Goal: Task Accomplishment & Management: Manage account settings

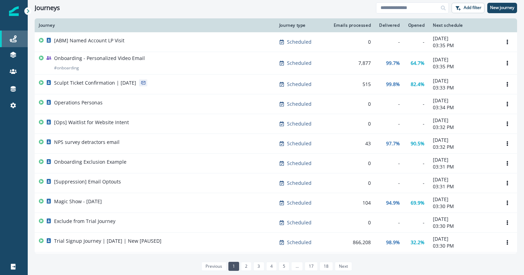
click at [21, 36] on div "Journeys" at bounding box center [14, 39] width 22 height 8
click at [15, 53] on icon at bounding box center [13, 53] width 6 height 3
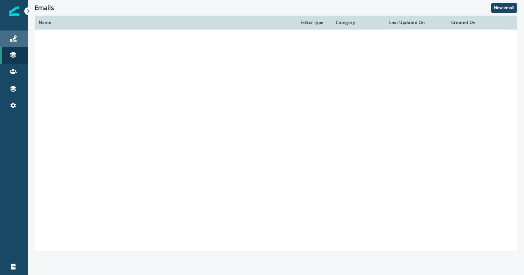
click at [14, 39] on icon at bounding box center [13, 38] width 7 height 7
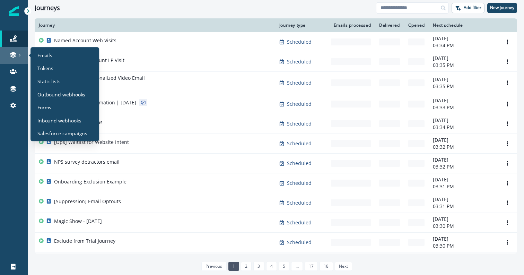
click at [19, 55] on icon at bounding box center [19, 54] width 3 height 3
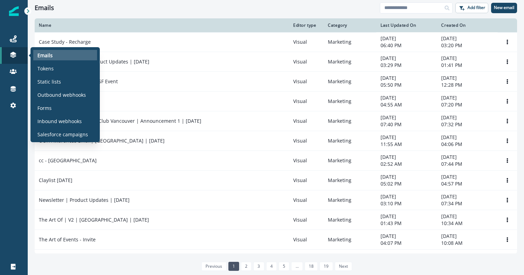
click at [43, 55] on p "Emails" at bounding box center [44, 55] width 15 height 7
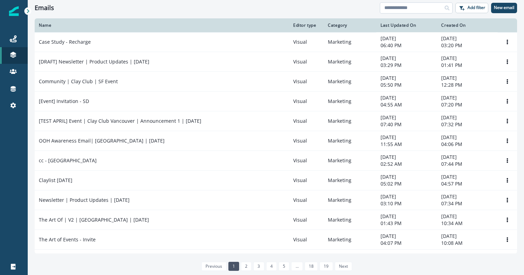
click at [405, 6] on input at bounding box center [415, 7] width 73 height 11
type input "********"
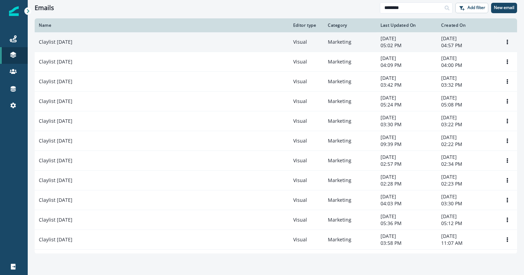
click at [195, 46] on td "Claylist [DATE]" at bounding box center [162, 42] width 254 height 20
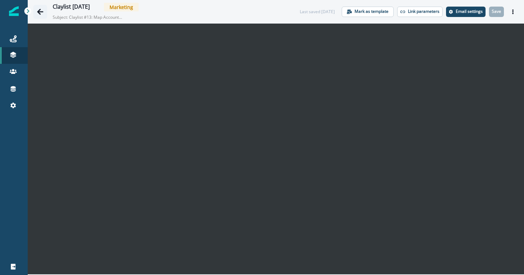
click at [40, 11] on icon "Go back" at bounding box center [40, 12] width 6 height 6
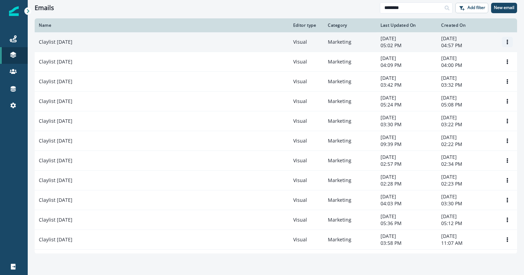
click at [509, 39] on button "Options" at bounding box center [506, 42] width 11 height 10
click at [483, 60] on button "Clone" at bounding box center [473, 58] width 77 height 11
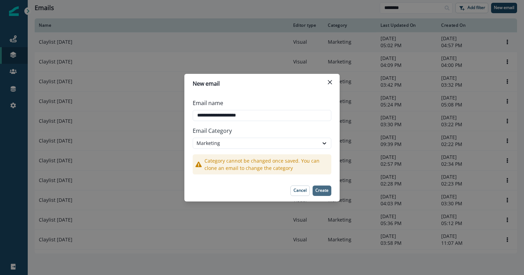
type input "**********"
click at [326, 194] on button "Create" at bounding box center [321, 190] width 19 height 10
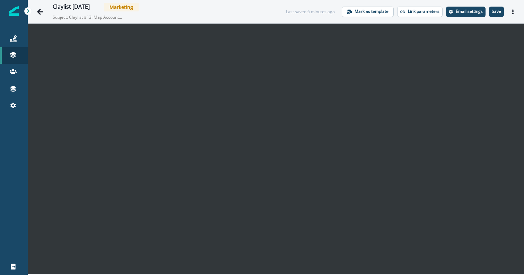
click at [112, 18] on p "Subject: Claylist #13: Map Account Hierarchies within your CRM" at bounding box center [87, 15] width 69 height 9
click at [472, 12] on p "Email settings" at bounding box center [468, 11] width 27 height 5
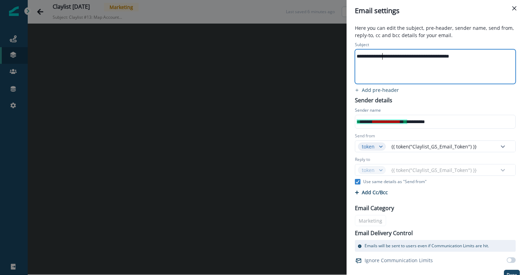
click at [381, 55] on div "**********" at bounding box center [434, 56] width 159 height 10
drag, startPoint x: 484, startPoint y: 58, endPoint x: 385, endPoint y: 60, distance: 99.0
click at [385, 60] on div "**********" at bounding box center [434, 56] width 159 height 10
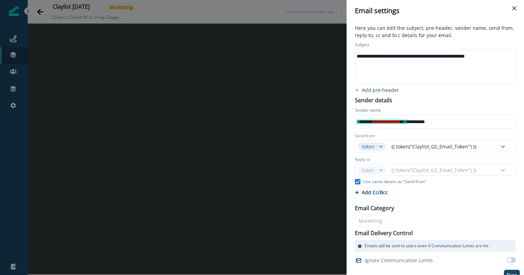
click at [447, 34] on p "Here you can edit the subject, pre-header, sender name, send from, reply-to, cc…" at bounding box center [434, 32] width 169 height 16
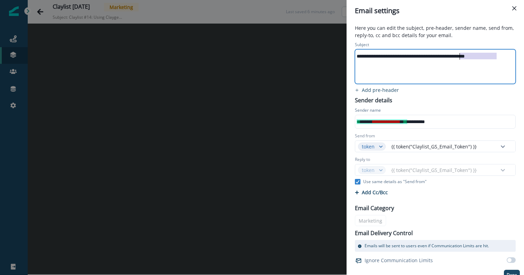
drag, startPoint x: 499, startPoint y: 55, endPoint x: 459, endPoint y: 55, distance: 40.2
click at [459, 55] on div "**********" at bounding box center [434, 56] width 159 height 10
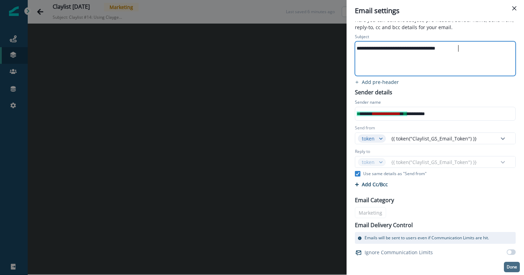
click at [508, 262] on button "Done" at bounding box center [511, 266] width 16 height 10
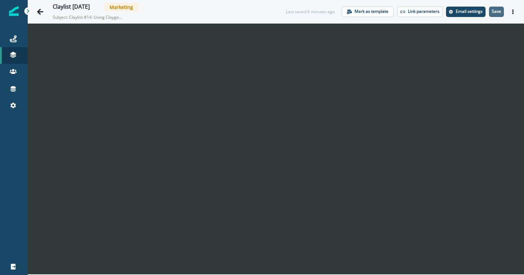
click at [498, 15] on button "Save" at bounding box center [496, 12] width 15 height 10
click at [510, 7] on button "Actions" at bounding box center [512, 12] width 11 height 10
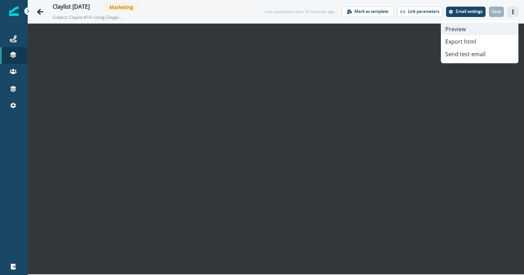
click at [464, 29] on button "Preview" at bounding box center [479, 29] width 77 height 12
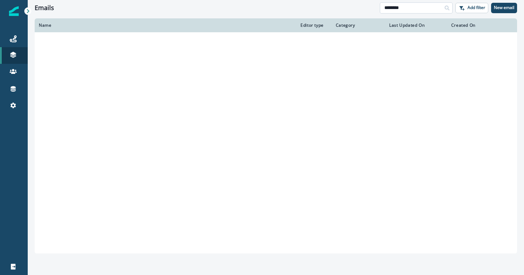
click at [403, 8] on input "********" at bounding box center [415, 7] width 73 height 11
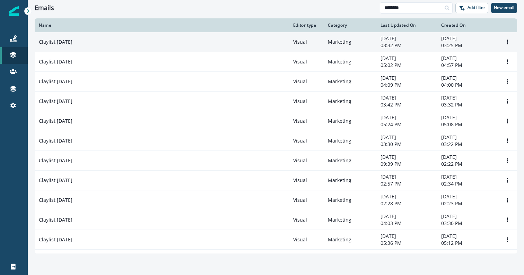
click at [379, 35] on td "September 6, 2025 03:32 PM" at bounding box center [406, 42] width 61 height 20
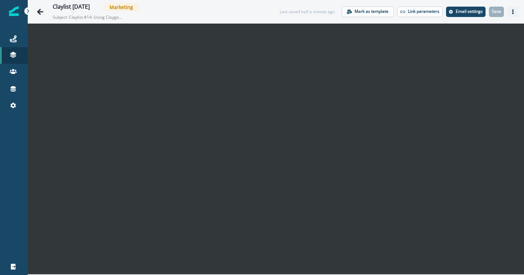
click at [514, 11] on icon "Actions" at bounding box center [512, 11] width 5 height 5
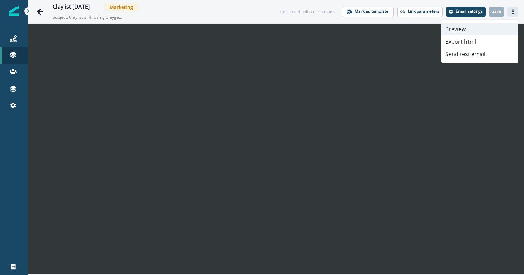
click at [462, 27] on button "Preview" at bounding box center [479, 29] width 77 height 12
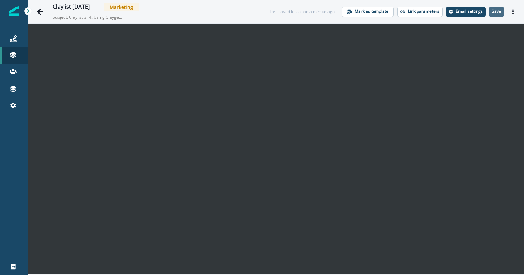
click at [495, 14] on p "Save" at bounding box center [495, 11] width 9 height 5
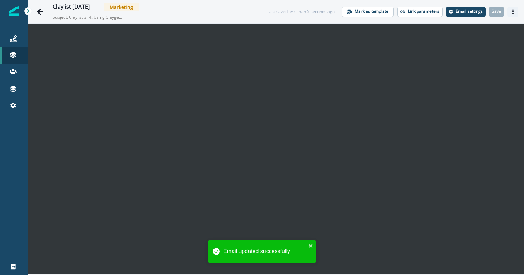
click at [517, 15] on button "Actions" at bounding box center [512, 12] width 11 height 10
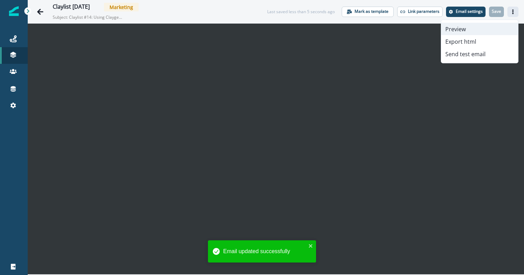
click at [456, 33] on button "Preview" at bounding box center [479, 29] width 77 height 12
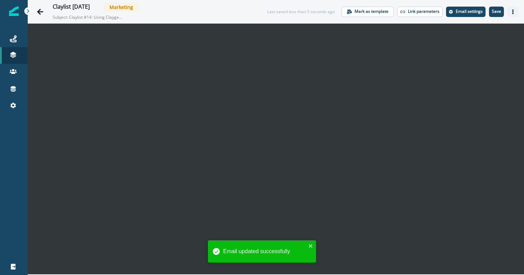
click at [515, 15] on button "Actions" at bounding box center [512, 12] width 11 height 10
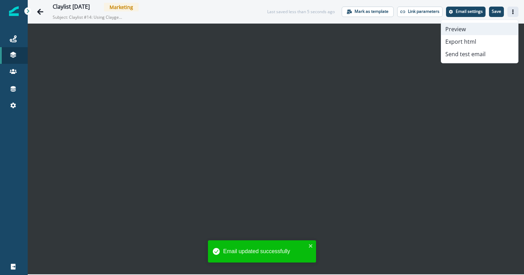
click at [496, 27] on button "Preview" at bounding box center [479, 29] width 77 height 12
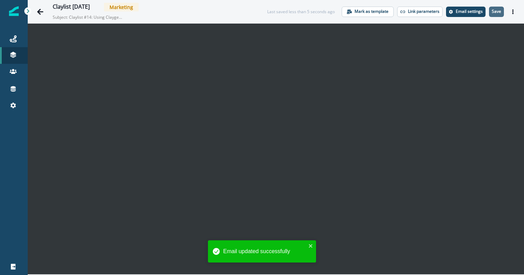
click at [500, 11] on p "Save" at bounding box center [495, 11] width 9 height 5
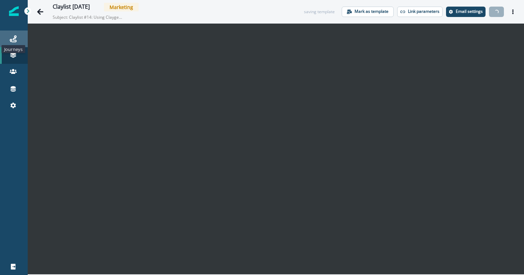
click at [10, 41] on icon at bounding box center [13, 38] width 7 height 7
click at [510, 10] on icon "Actions" at bounding box center [512, 11] width 5 height 5
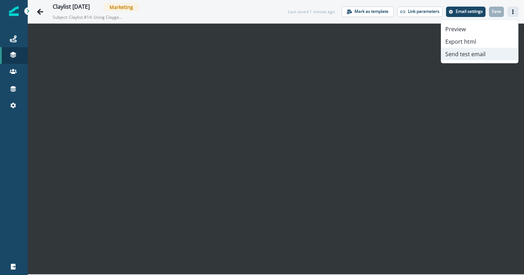
click at [472, 58] on button "Send test email" at bounding box center [479, 54] width 77 height 12
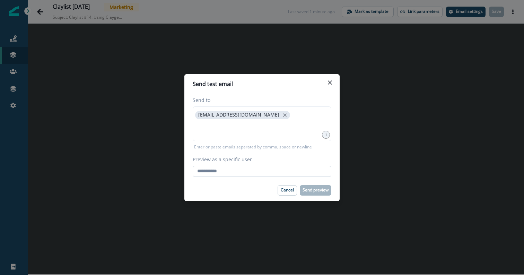
click at [239, 170] on input "Preview as a specific user" at bounding box center [262, 171] width 138 height 11
paste input "**********"
type input "**********"
click at [272, 179] on footer "Cancel Send preview" at bounding box center [261, 189] width 155 height 21
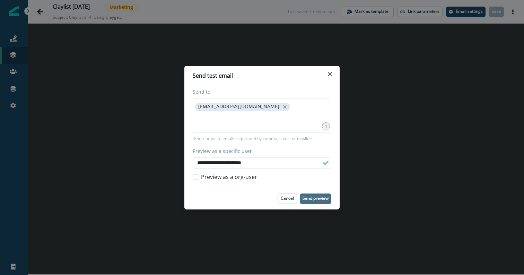
click at [321, 196] on p "Send preview" at bounding box center [315, 198] width 26 height 5
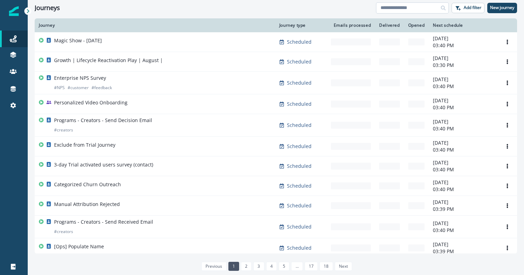
click at [410, 10] on input at bounding box center [412, 7] width 73 height 11
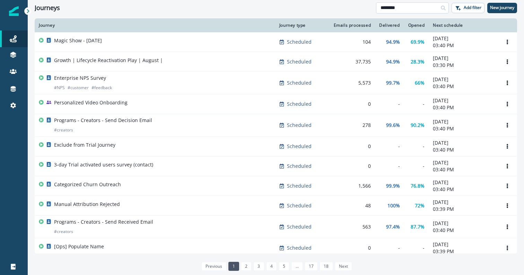
type input "********"
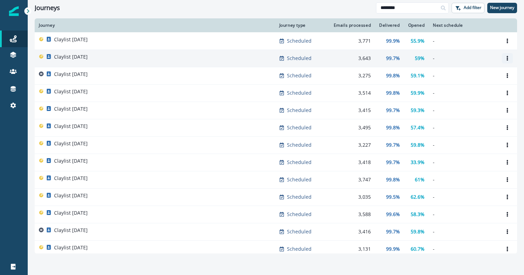
click at [506, 58] on icon "Options" at bounding box center [506, 58] width 5 height 5
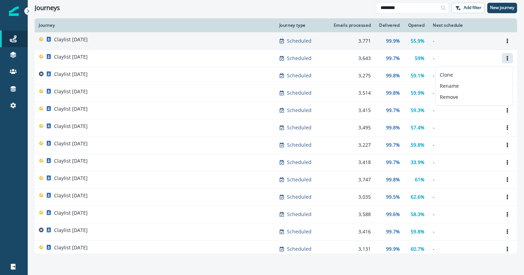
click at [473, 40] on p "-" at bounding box center [462, 40] width 61 height 7
click at [508, 43] on button "Options" at bounding box center [506, 41] width 11 height 10
click at [468, 59] on button "Clone" at bounding box center [473, 57] width 77 height 11
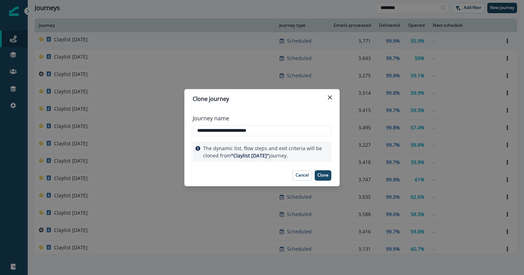
click at [272, 136] on div "**********" at bounding box center [262, 125] width 138 height 28
drag, startPoint x: 273, startPoint y: 132, endPoint x: 241, endPoint y: 132, distance: 32.2
click at [241, 132] on input "**********" at bounding box center [262, 130] width 138 height 11
type input "**********"
click at [323, 170] on button "Clone" at bounding box center [322, 175] width 17 height 10
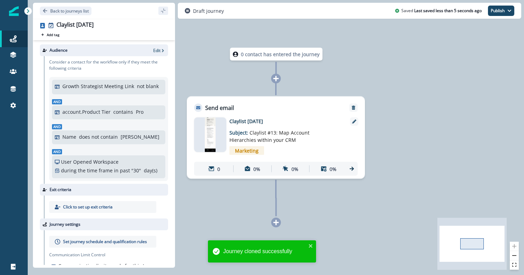
click at [262, 120] on p "Claylist [DATE]" at bounding box center [284, 120] width 111 height 7
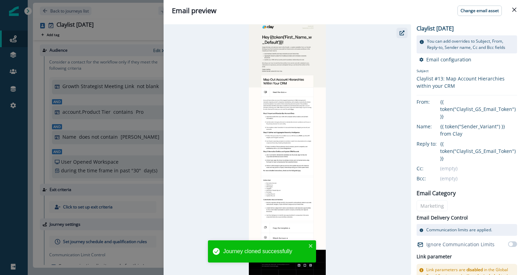
click at [403, 31] on icon "button" at bounding box center [401, 32] width 5 height 5
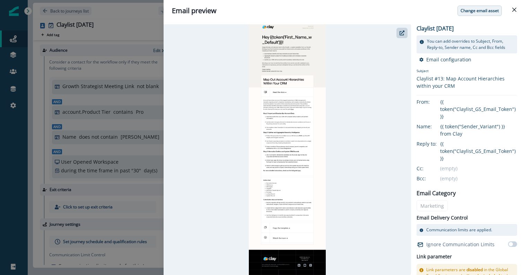
click at [490, 14] on button "Change email asset" at bounding box center [479, 11] width 44 height 10
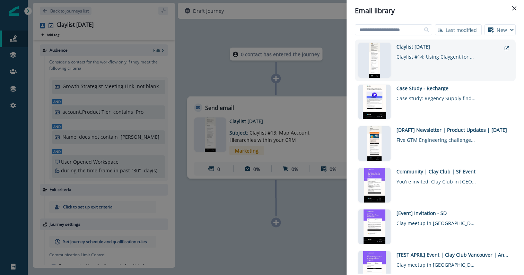
click at [418, 62] on div "Claylist September 8th Claylist #14: Using Claygent for TAM Sourcing" at bounding box center [448, 60] width 105 height 35
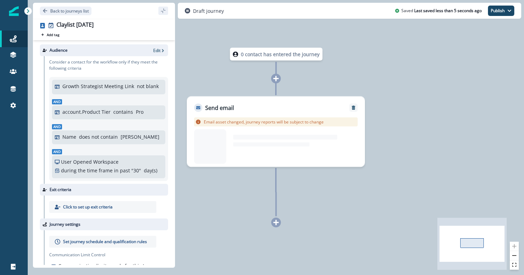
scroll to position [16, 0]
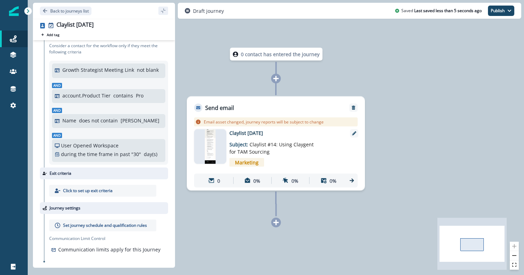
click at [86, 222] on p "Set journey schedule and qualification rules" at bounding box center [105, 225] width 84 height 6
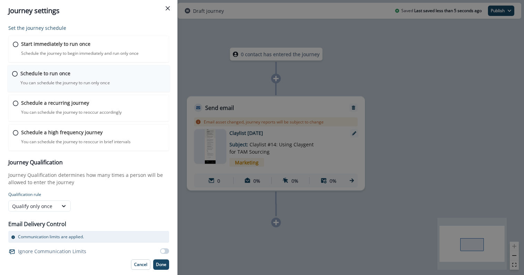
click at [87, 77] on div "Schedule to run once You can schedule the journey to run only once Journey is s…" at bounding box center [92, 78] width 145 height 16
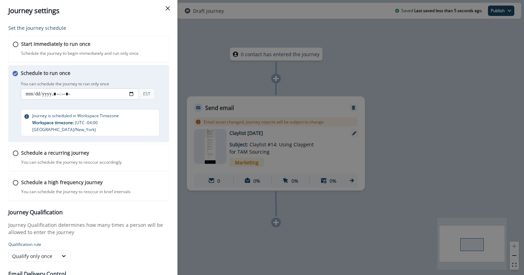
click at [33, 92] on input "datetime-local" at bounding box center [80, 93] width 118 height 11
click at [59, 93] on input "datetime-local" at bounding box center [80, 93] width 118 height 11
type input "**********"
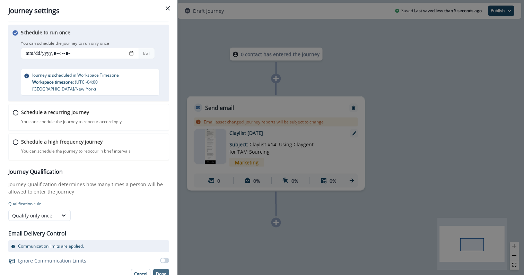
click at [163, 271] on p "Done" at bounding box center [161, 273] width 10 height 5
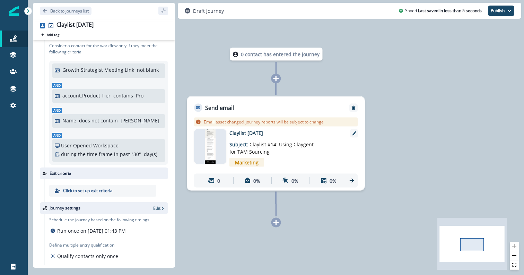
scroll to position [0, 0]
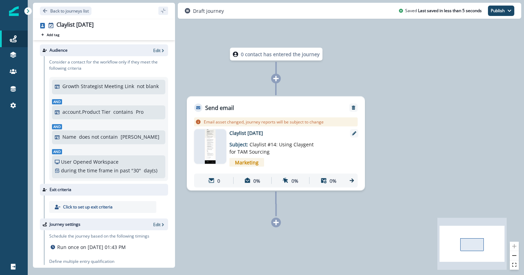
click at [162, 44] on div "Audience Edit" at bounding box center [104, 50] width 128 height 12
click at [159, 49] on p "Edit" at bounding box center [156, 50] width 7 height 6
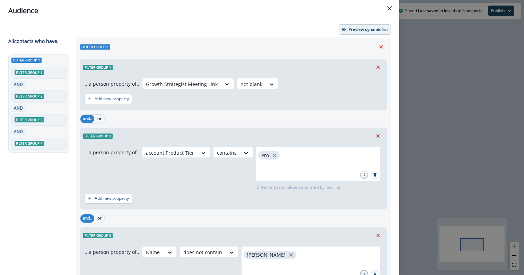
click at [356, 25] on button "Preview dynamic list" at bounding box center [364, 29] width 52 height 10
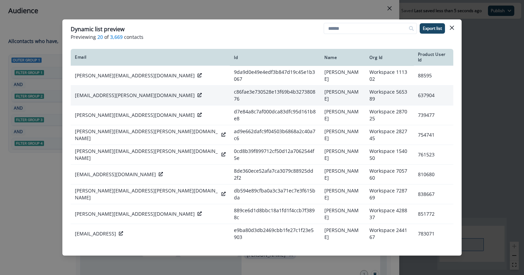
click at [105, 92] on p "zack.sicotte@albiware.com" at bounding box center [135, 95] width 120 height 7
click at [108, 92] on p "zack.sicotte@albiware.com" at bounding box center [135, 95] width 120 height 7
copy div "zack.sicotte@albiware.com"
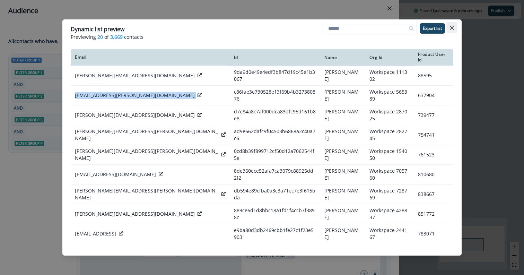
click at [452, 30] on button "Close" at bounding box center [451, 27] width 11 height 11
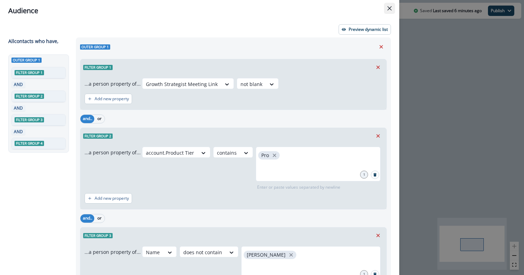
click at [391, 7] on icon "Close" at bounding box center [389, 8] width 4 height 4
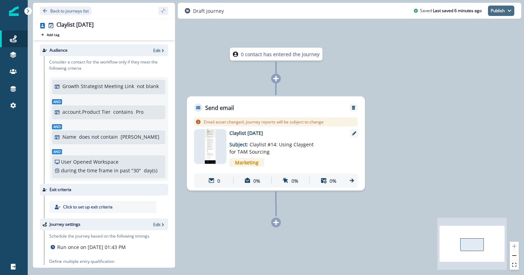
click at [494, 11] on button "Publish" at bounding box center [500, 11] width 26 height 10
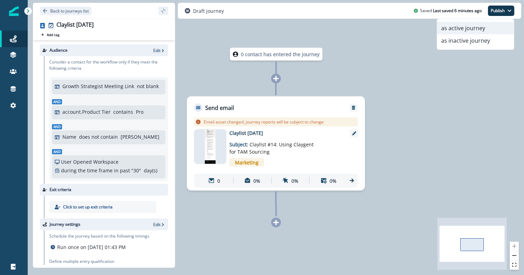
click at [468, 29] on button "as active journey" at bounding box center [475, 28] width 77 height 12
